Goal: Check status: Check status

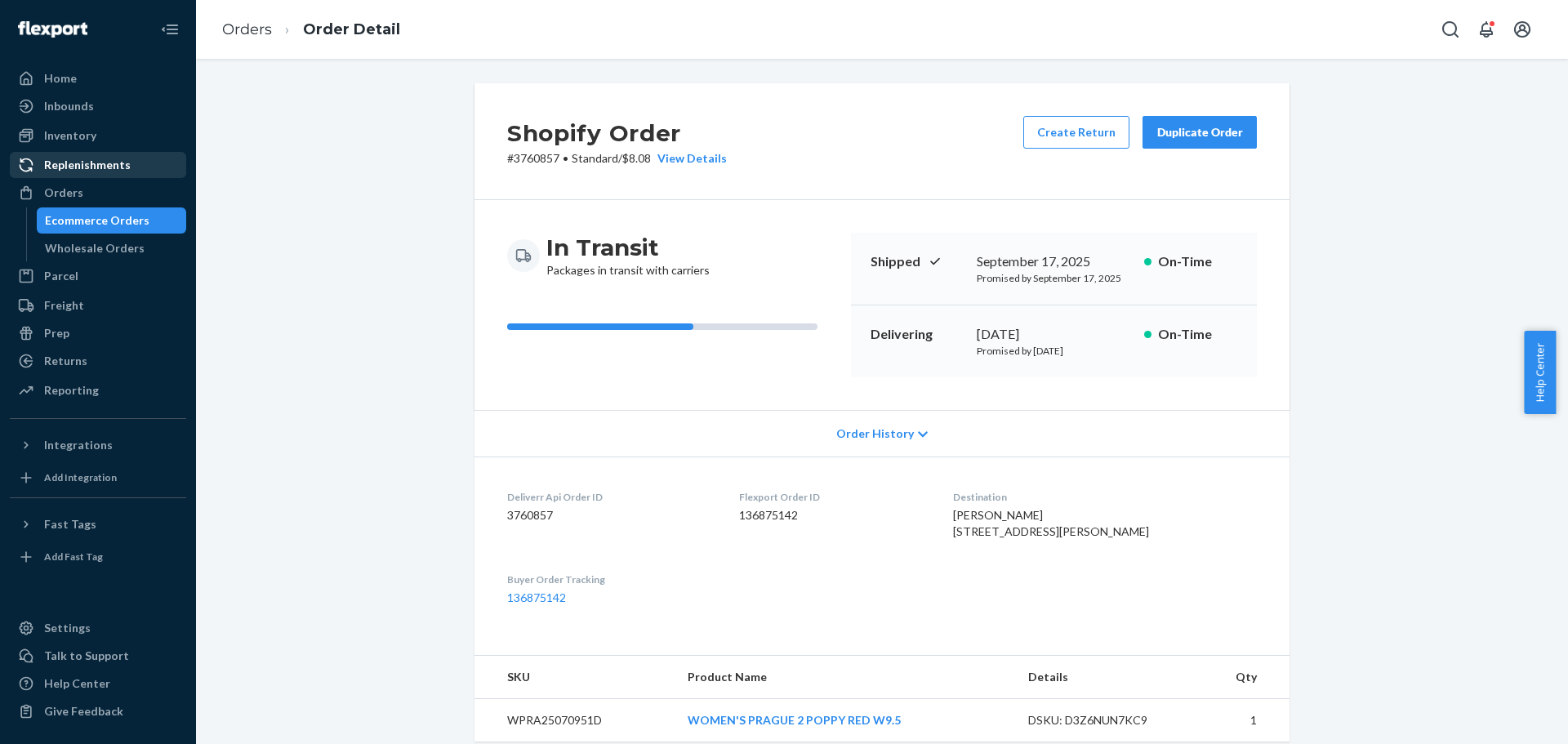
scroll to position [246, 0]
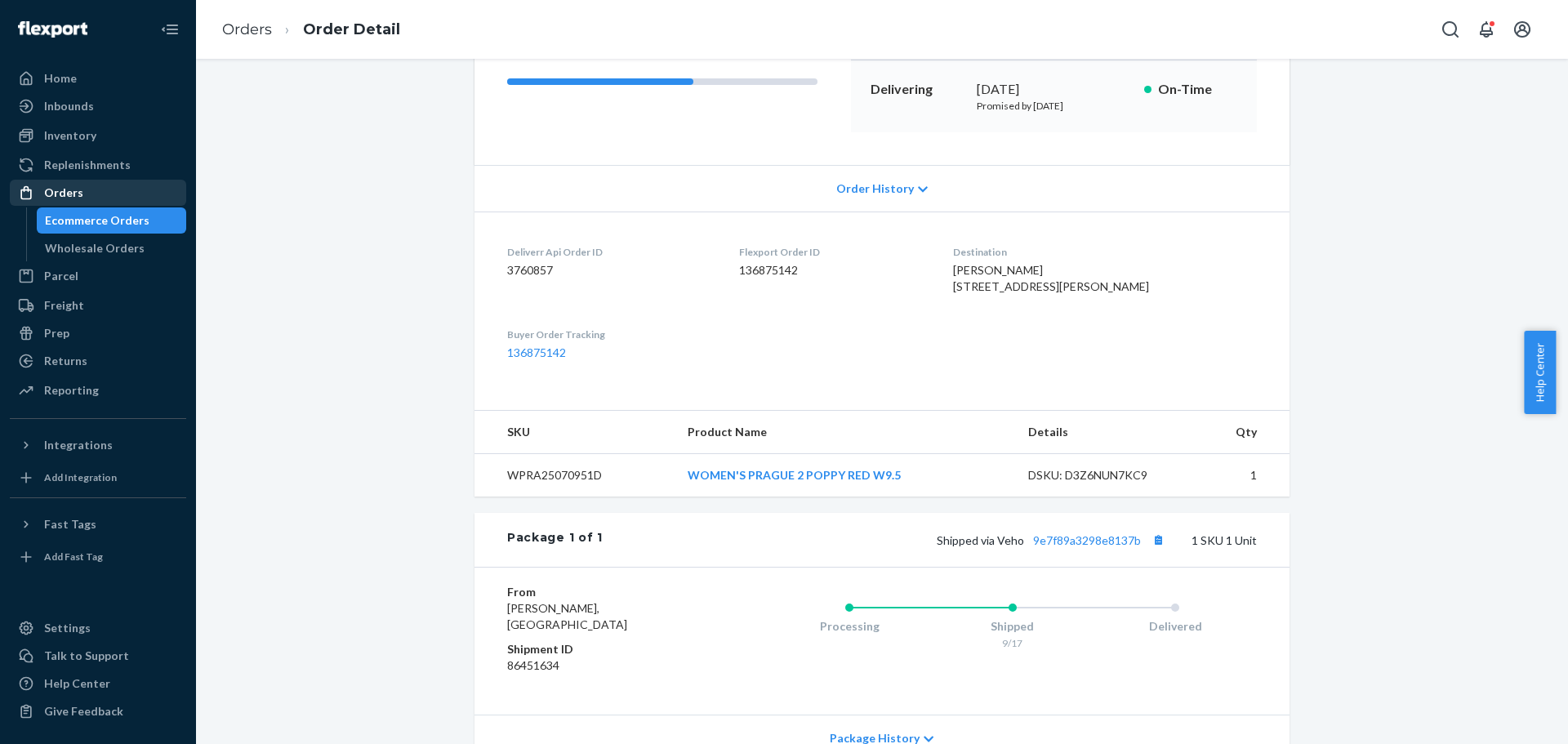
click at [57, 192] on div "Orders" at bounding box center [63, 193] width 39 height 17
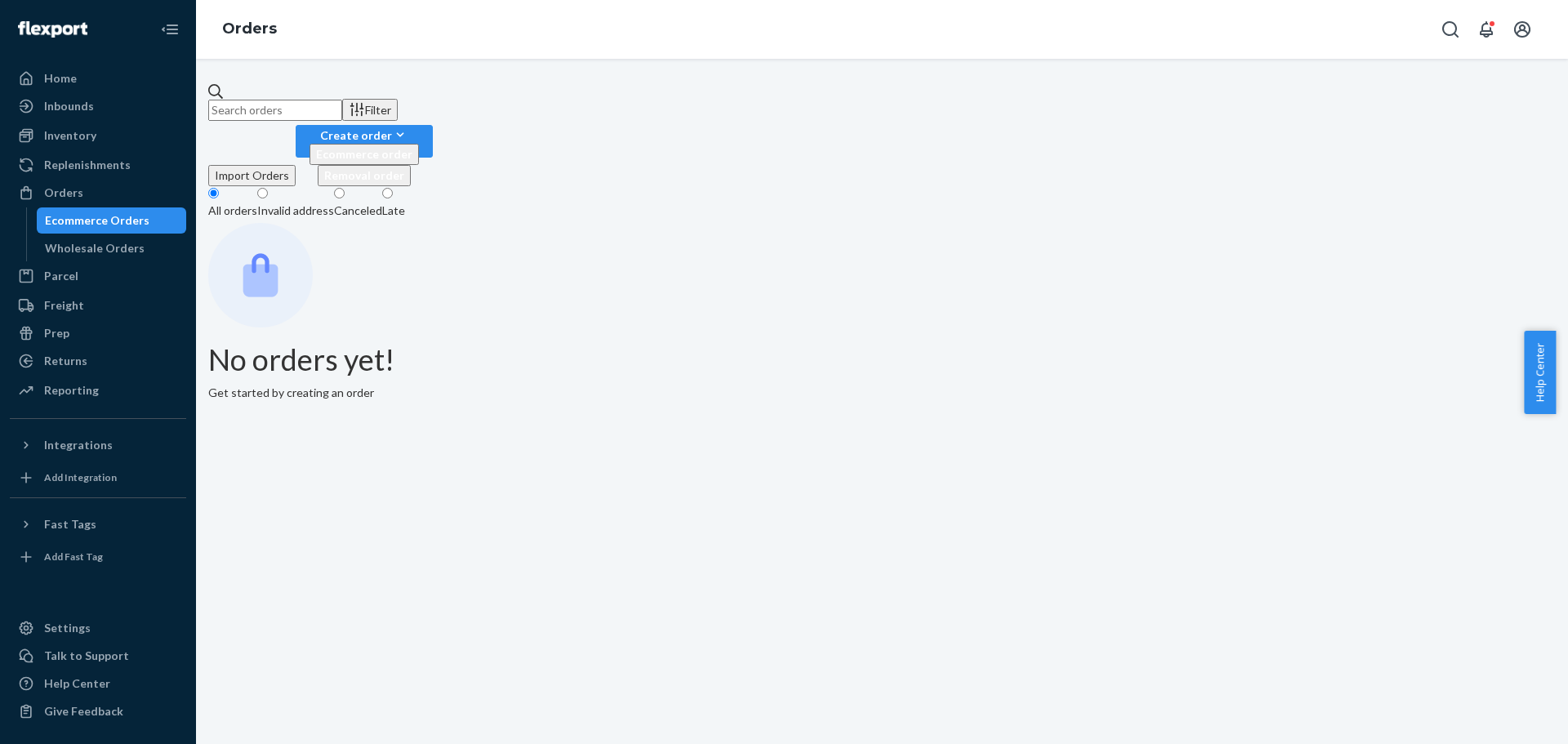
click at [342, 102] on input "text" at bounding box center [275, 111] width 134 height 22
paste input "3755329"
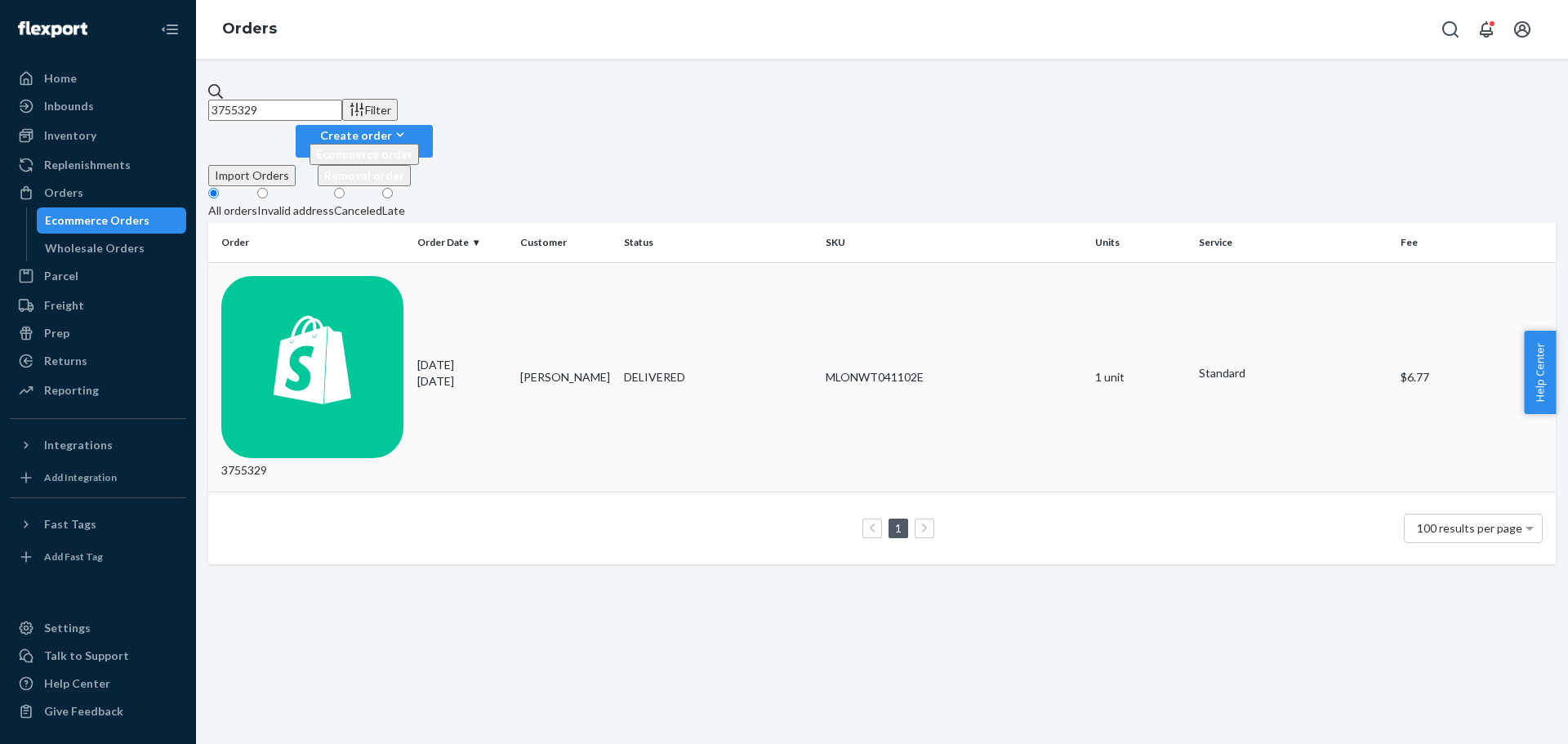
type input "3755329"
click at [305, 276] on div "3755329" at bounding box center [313, 378] width 183 height 203
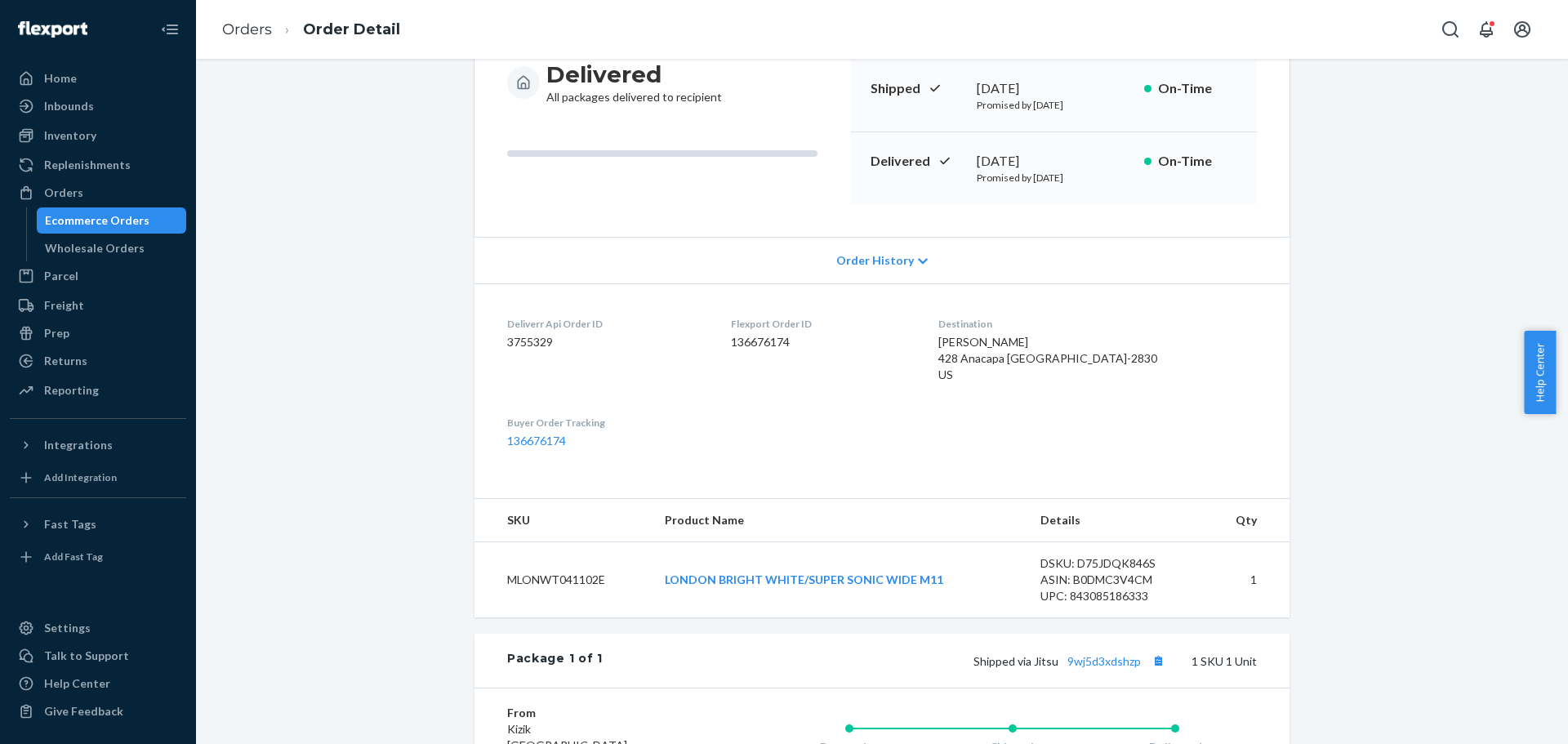
scroll to position [246, 0]
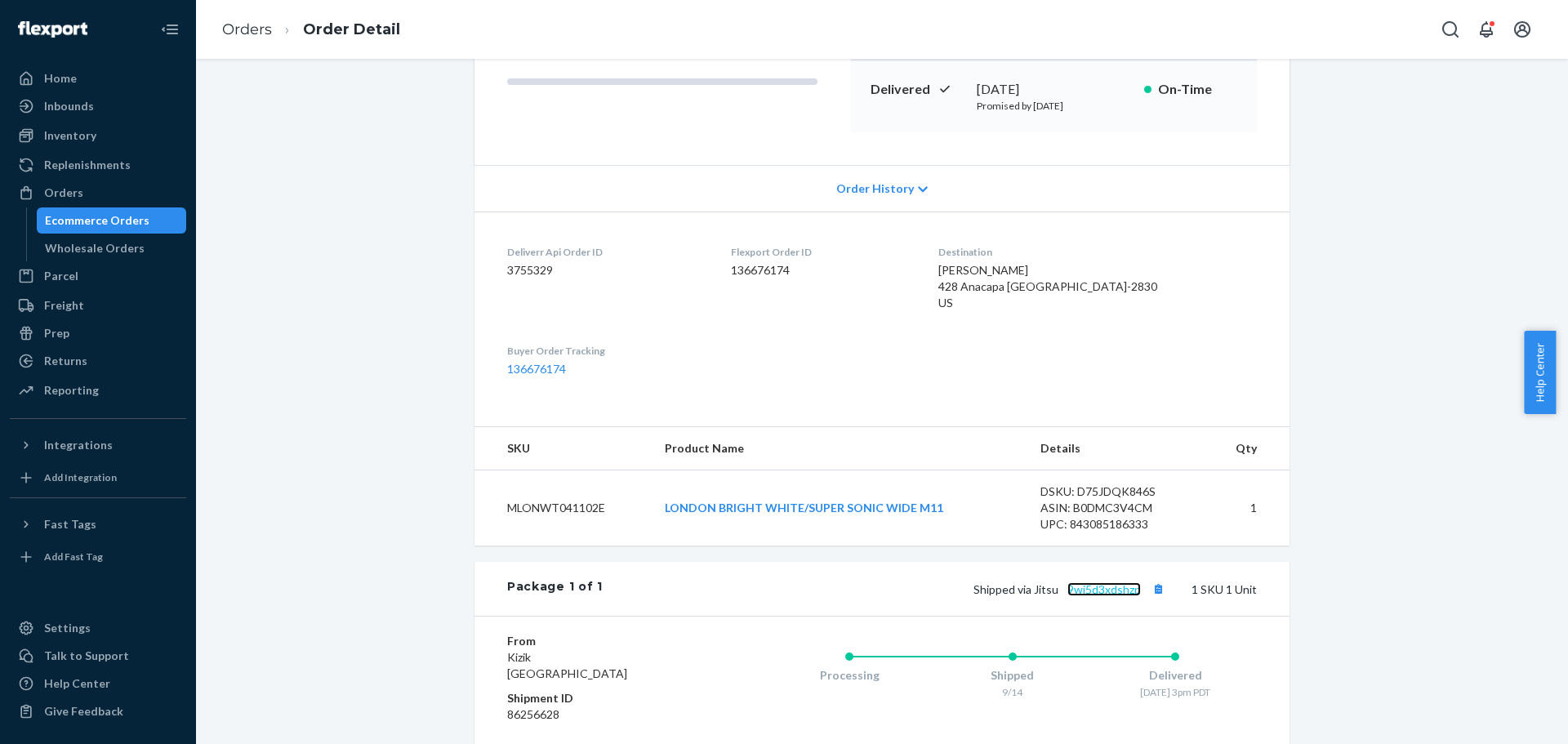
click at [1106, 597] on link "9wj5d3xdshzp" at bounding box center [1104, 589] width 73 height 14
